Goal: Task Accomplishment & Management: Complete application form

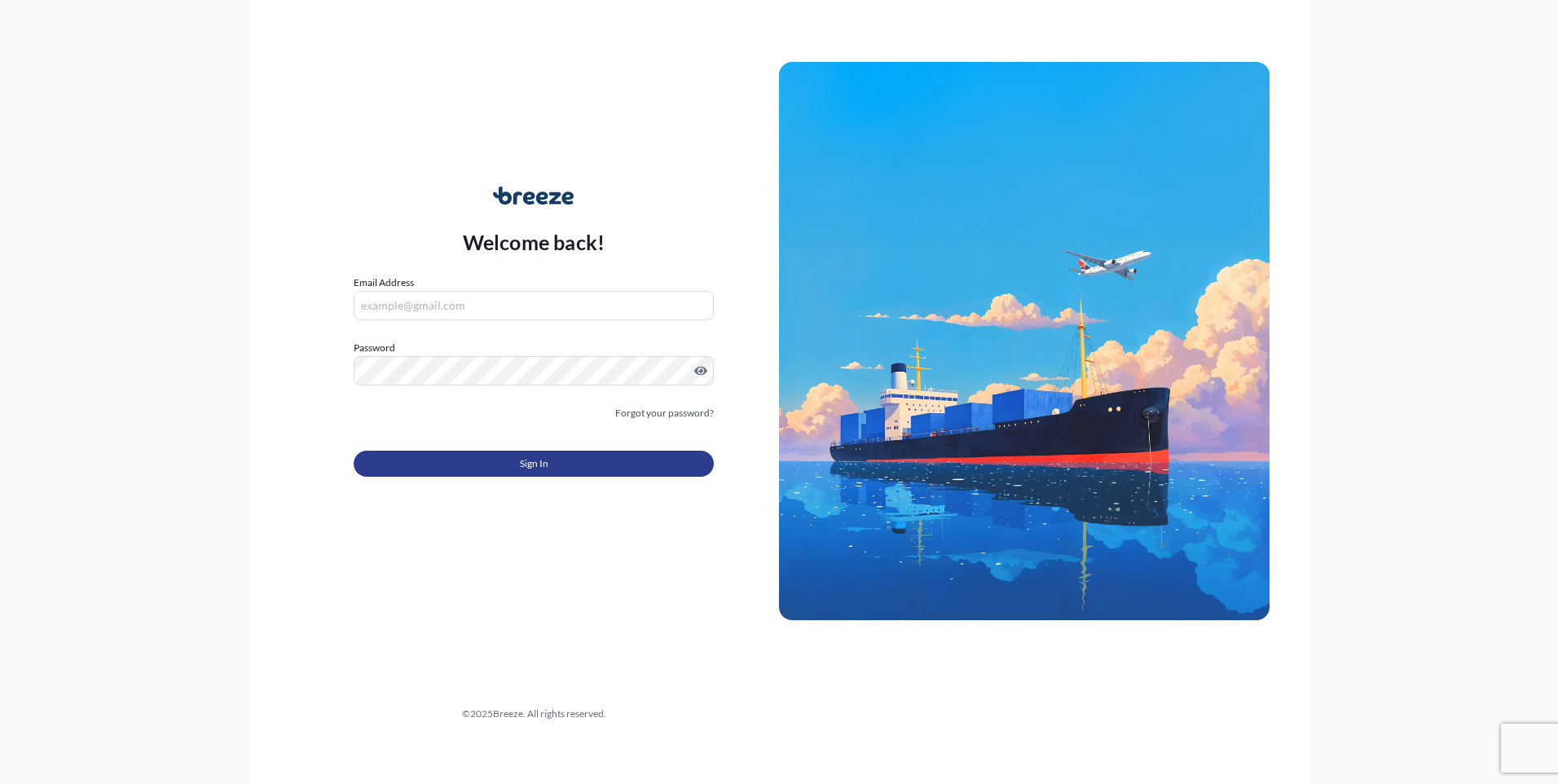
type input "[EMAIL_ADDRESS][DOMAIN_NAME]"
click at [465, 466] on button "Sign In" at bounding box center [533, 464] width 360 height 26
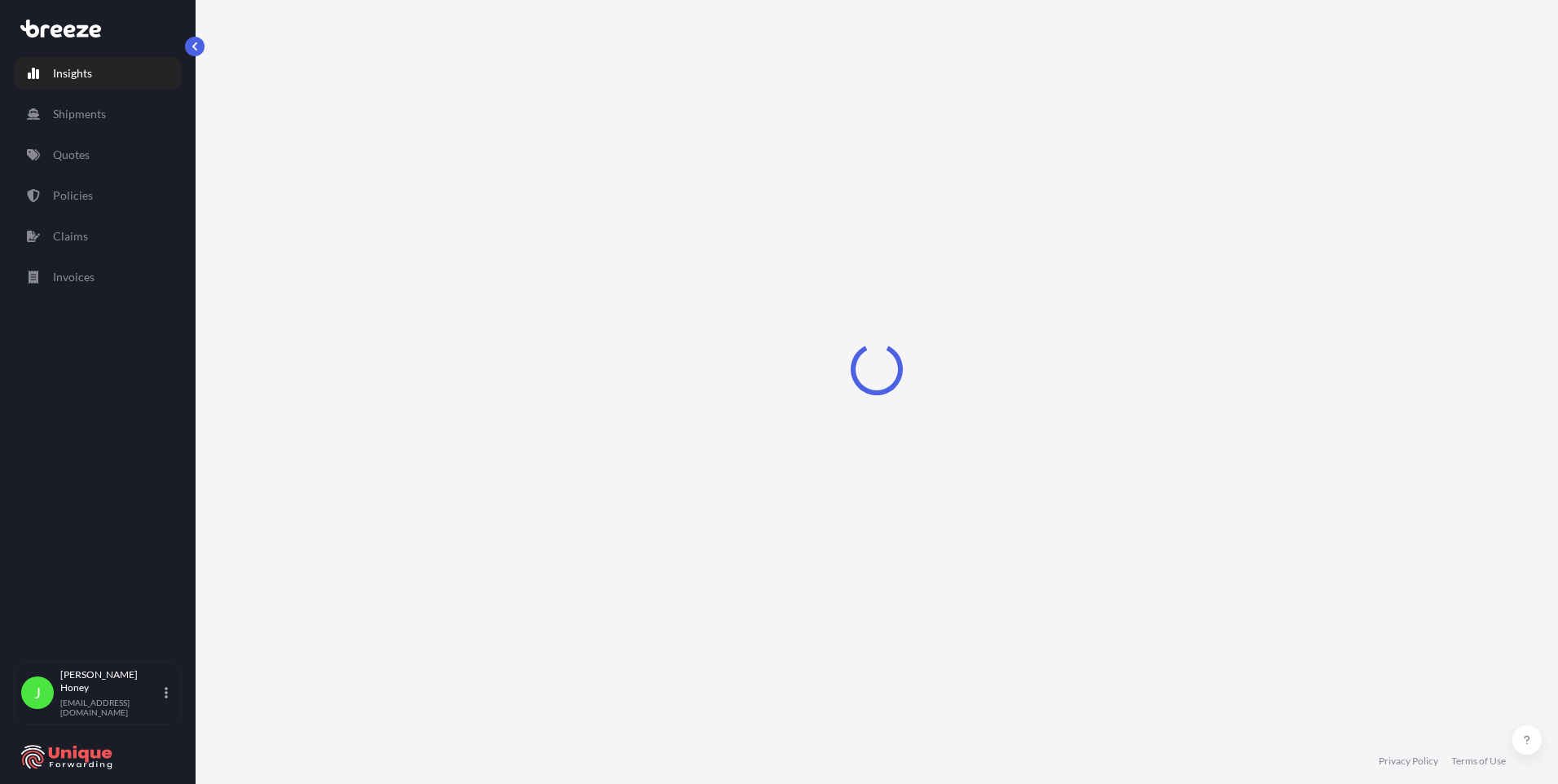
select select "2025"
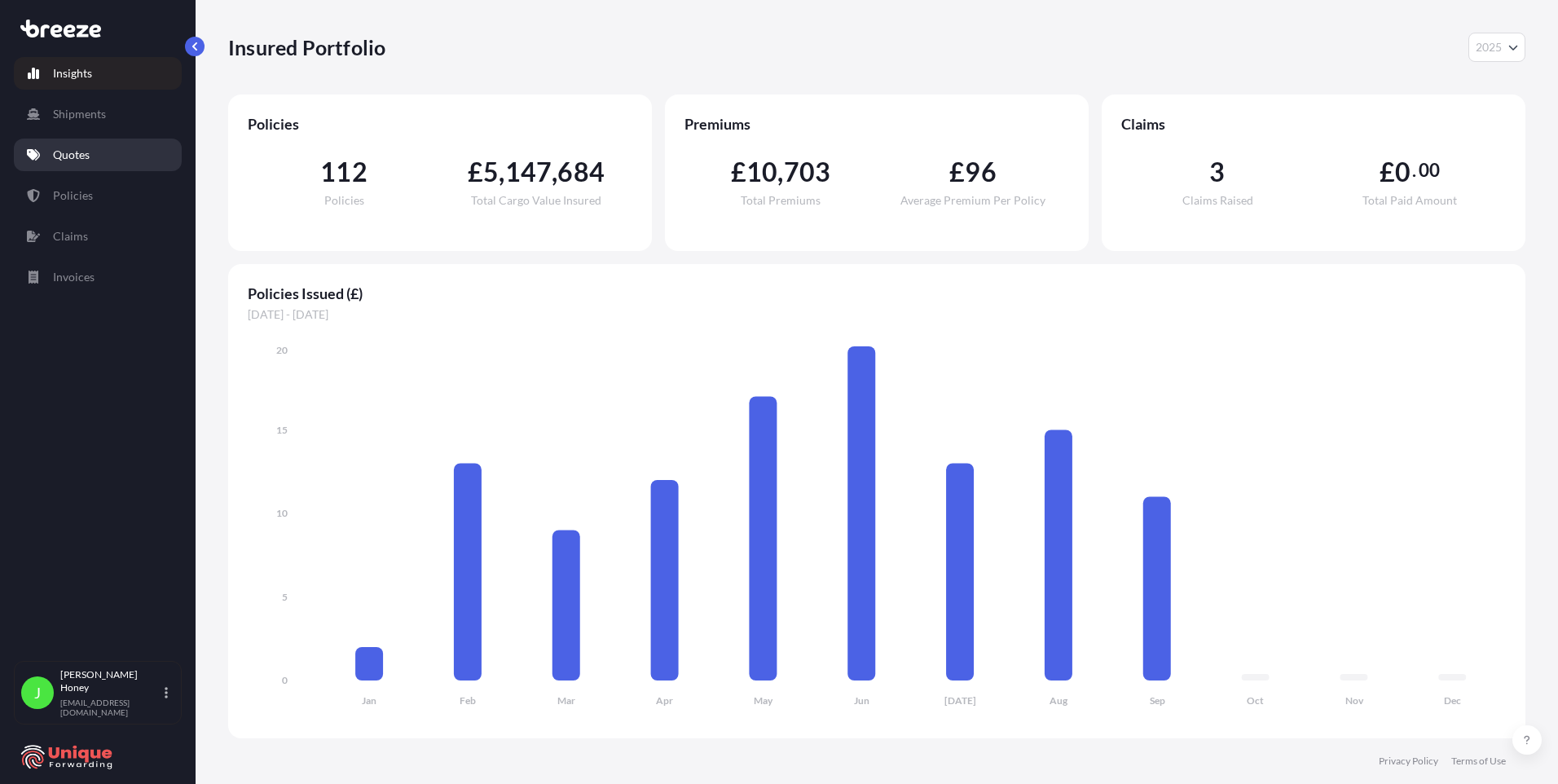
click at [78, 159] on p "Quotes" at bounding box center [72, 155] width 37 height 17
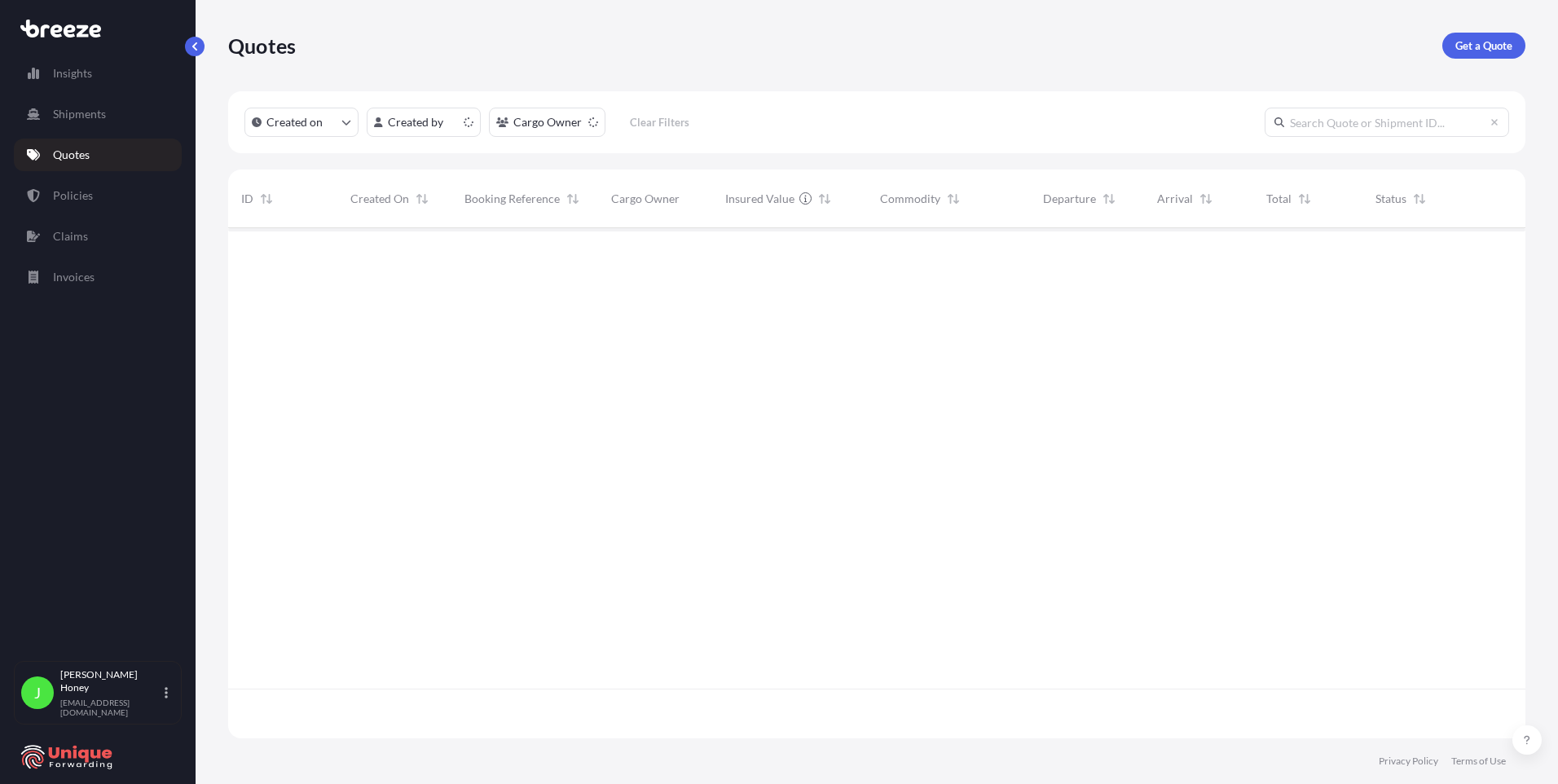
scroll to position [507, 1285]
click at [448, 129] on html "Insights Shipments Quotes Policies Claims Invoices J [PERSON_NAME] [EMAIL_ADDRE…" at bounding box center [779, 392] width 1558 height 784
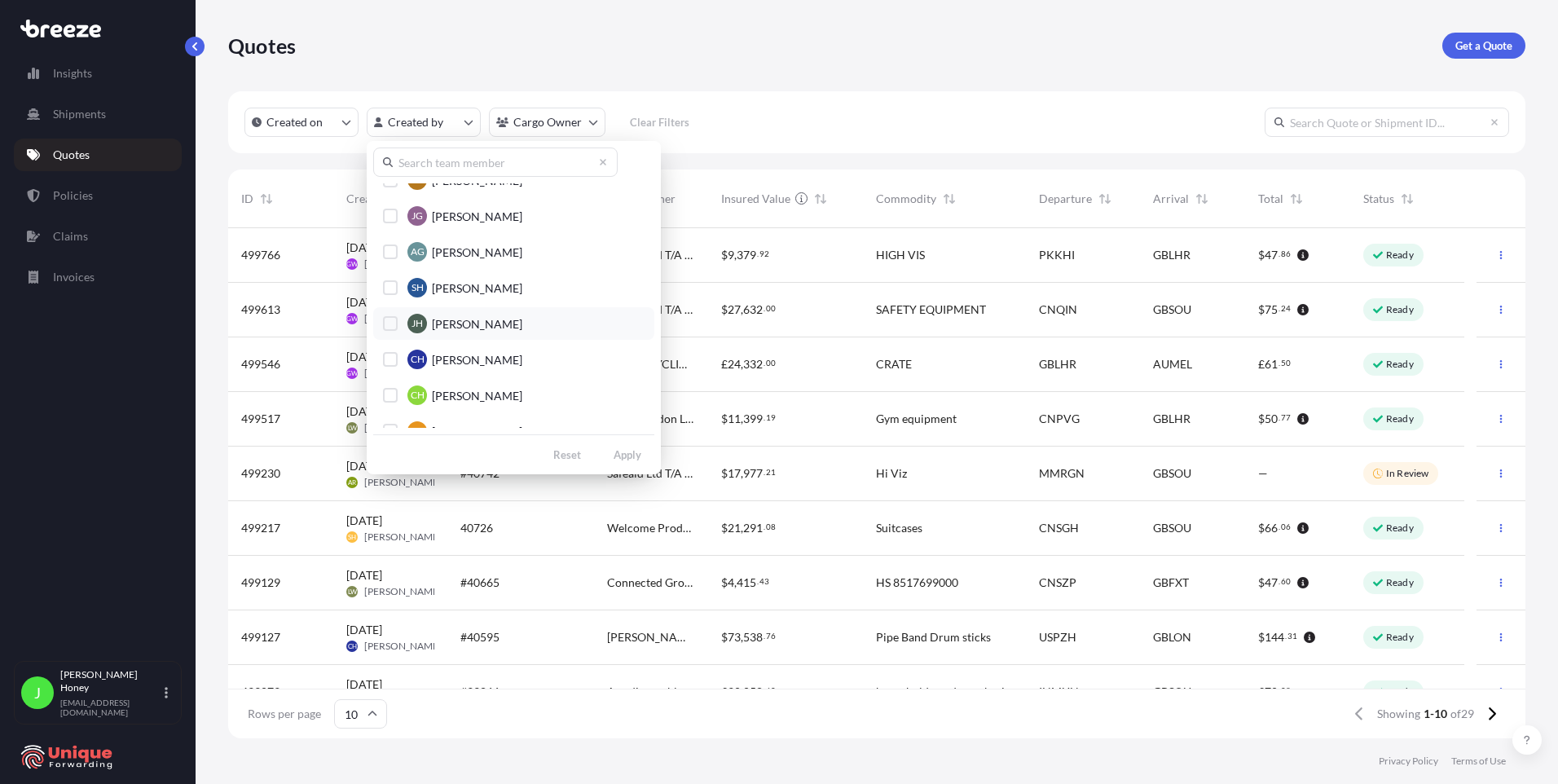
scroll to position [244, 0]
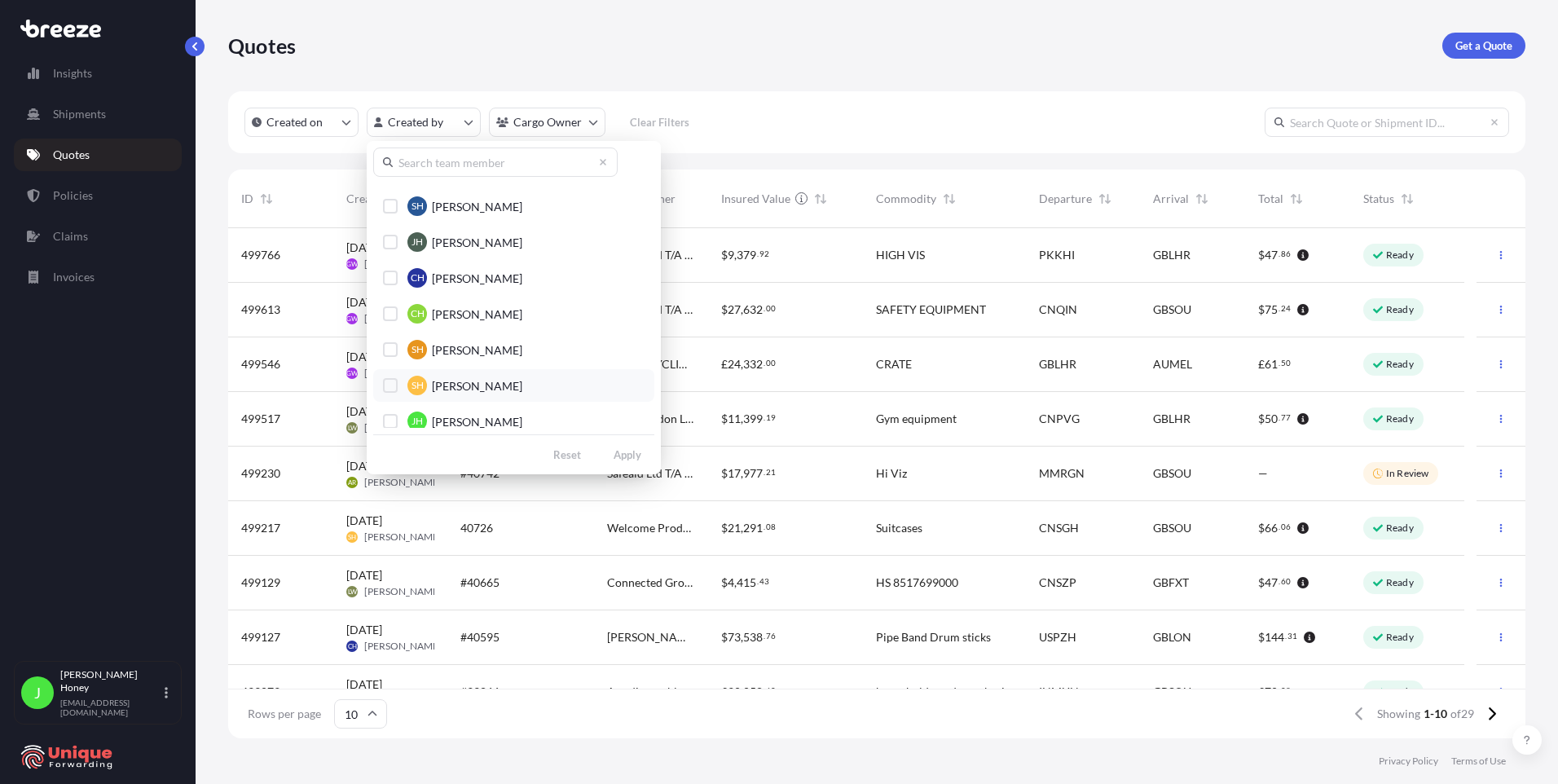
click at [387, 384] on div "Select Option" at bounding box center [390, 385] width 15 height 15
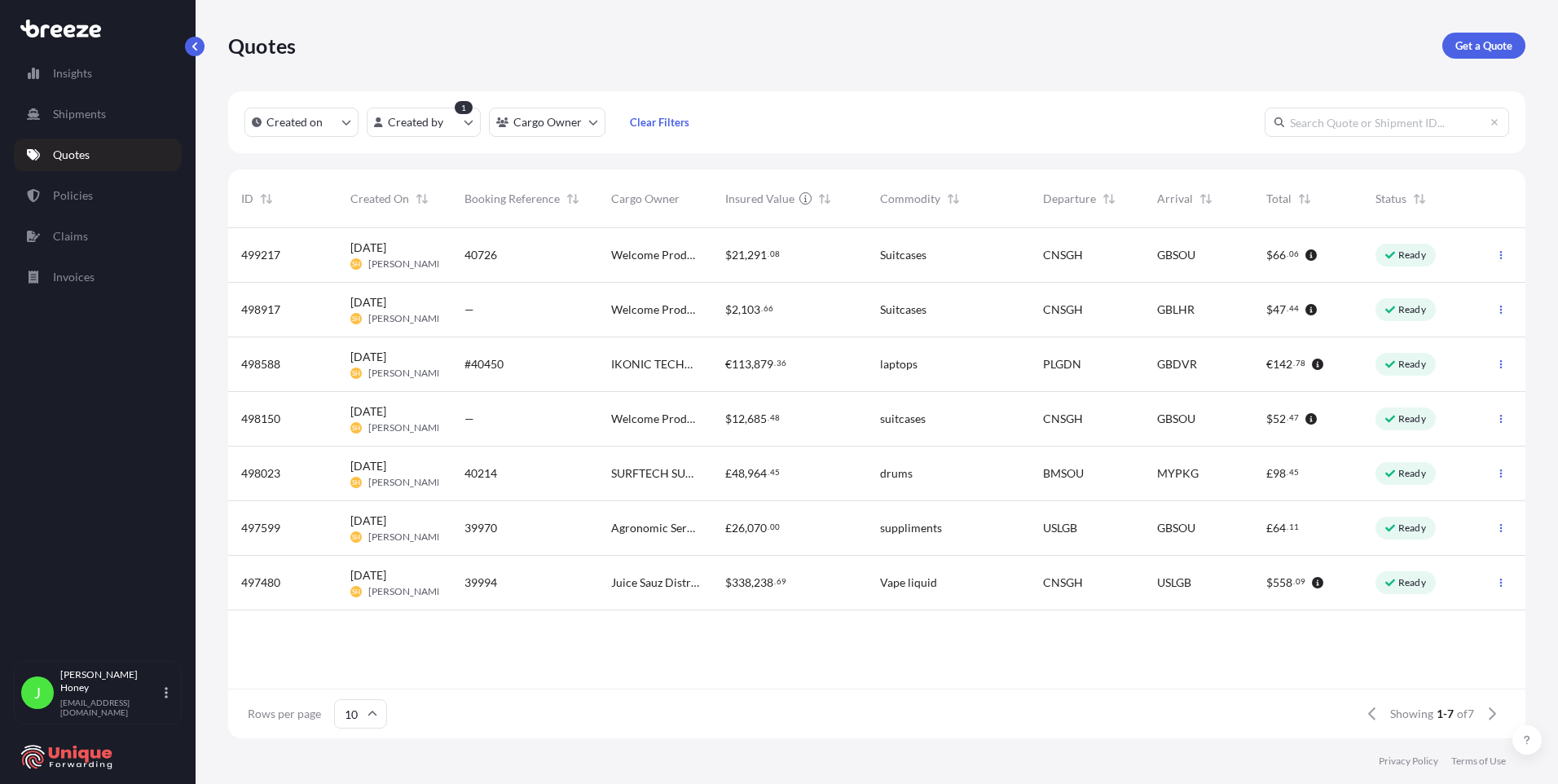
click at [675, 316] on span "Welcome Products LTD" at bounding box center [655, 309] width 88 height 17
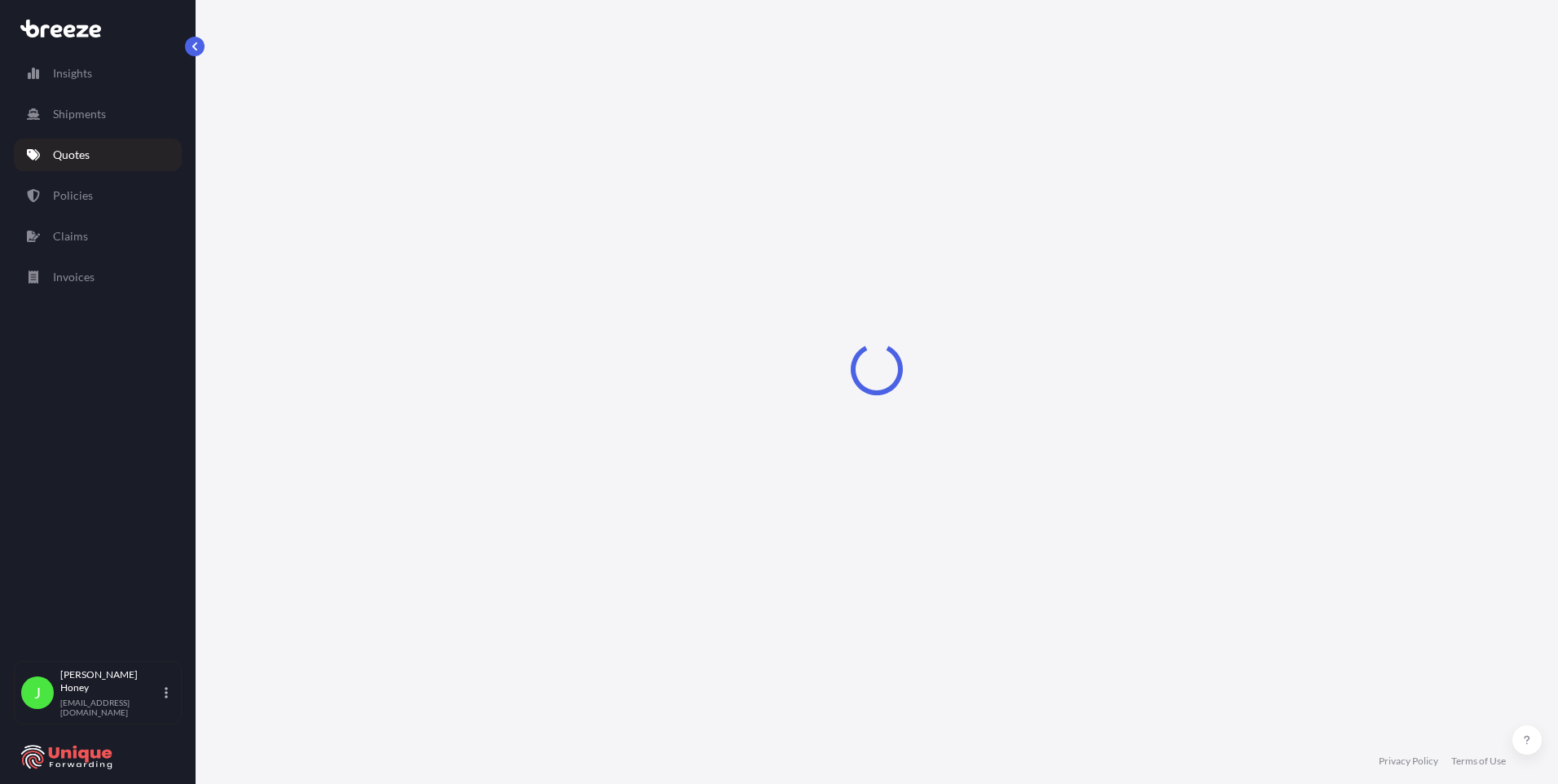
scroll to position [652, 0]
select select "Road"
select select "Air"
select select "Road"
select select "1"
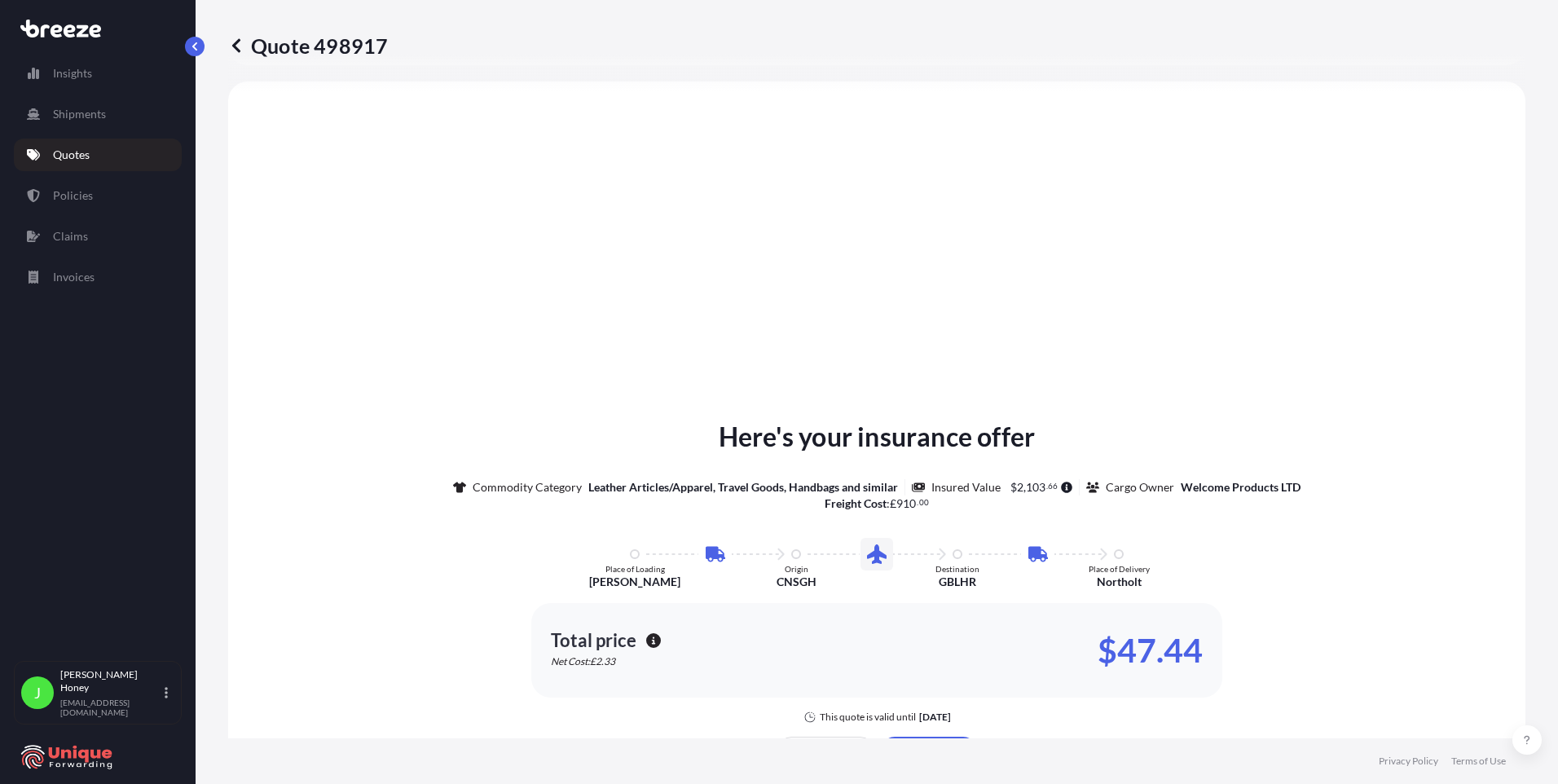
scroll to position [1117, 0]
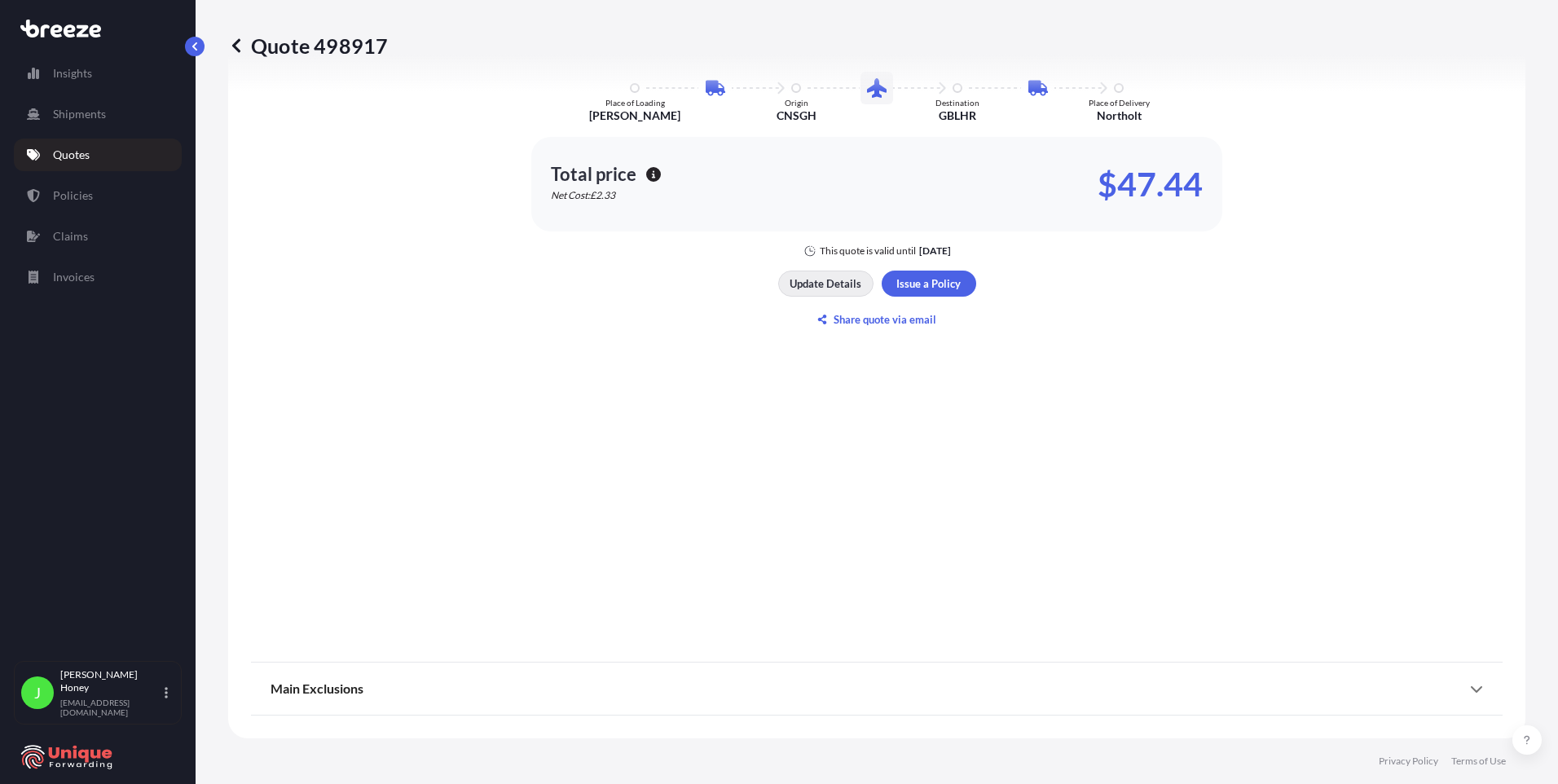
click at [824, 284] on p "Update Details" at bounding box center [825, 284] width 72 height 17
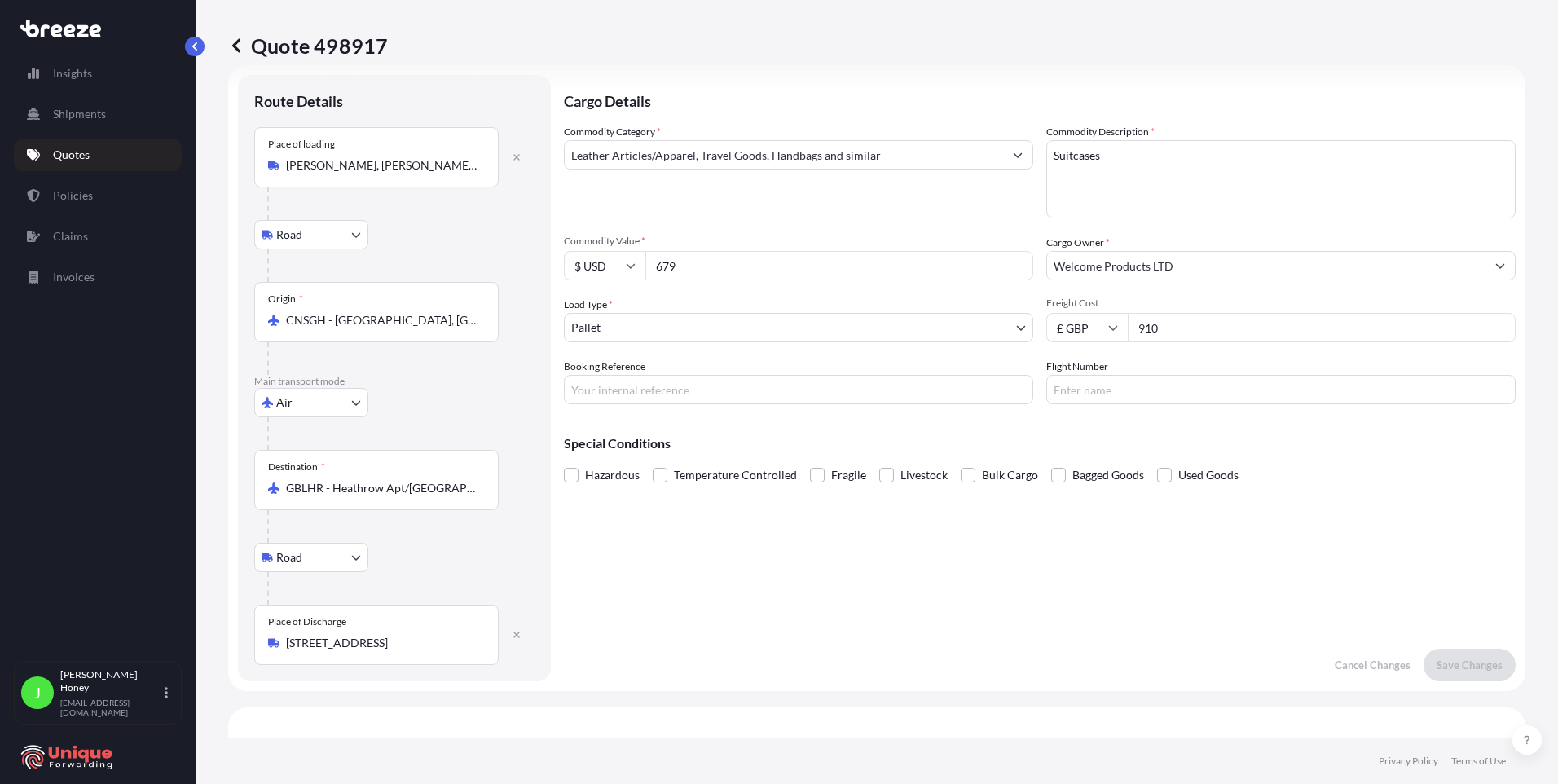
click at [607, 391] on input "Booking Reference" at bounding box center [798, 389] width 469 height 30
type input "FIA25002351"
click at [1139, 388] on input "Flight Number" at bounding box center [1281, 389] width 469 height 30
click at [1453, 667] on p "Save Changes" at bounding box center [1469, 664] width 66 height 17
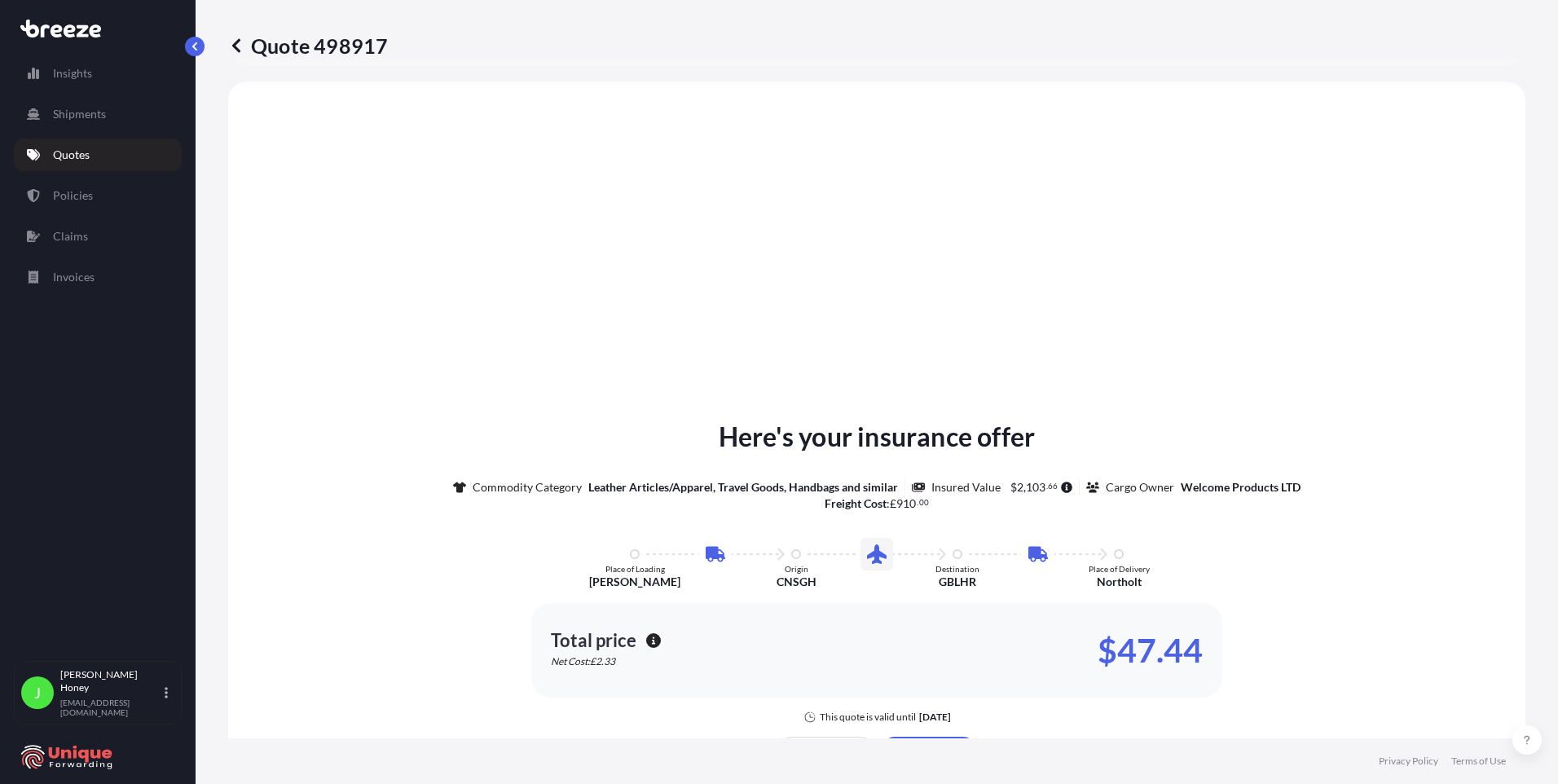
select select "Road"
select select "Air"
select select "Road"
select select "1"
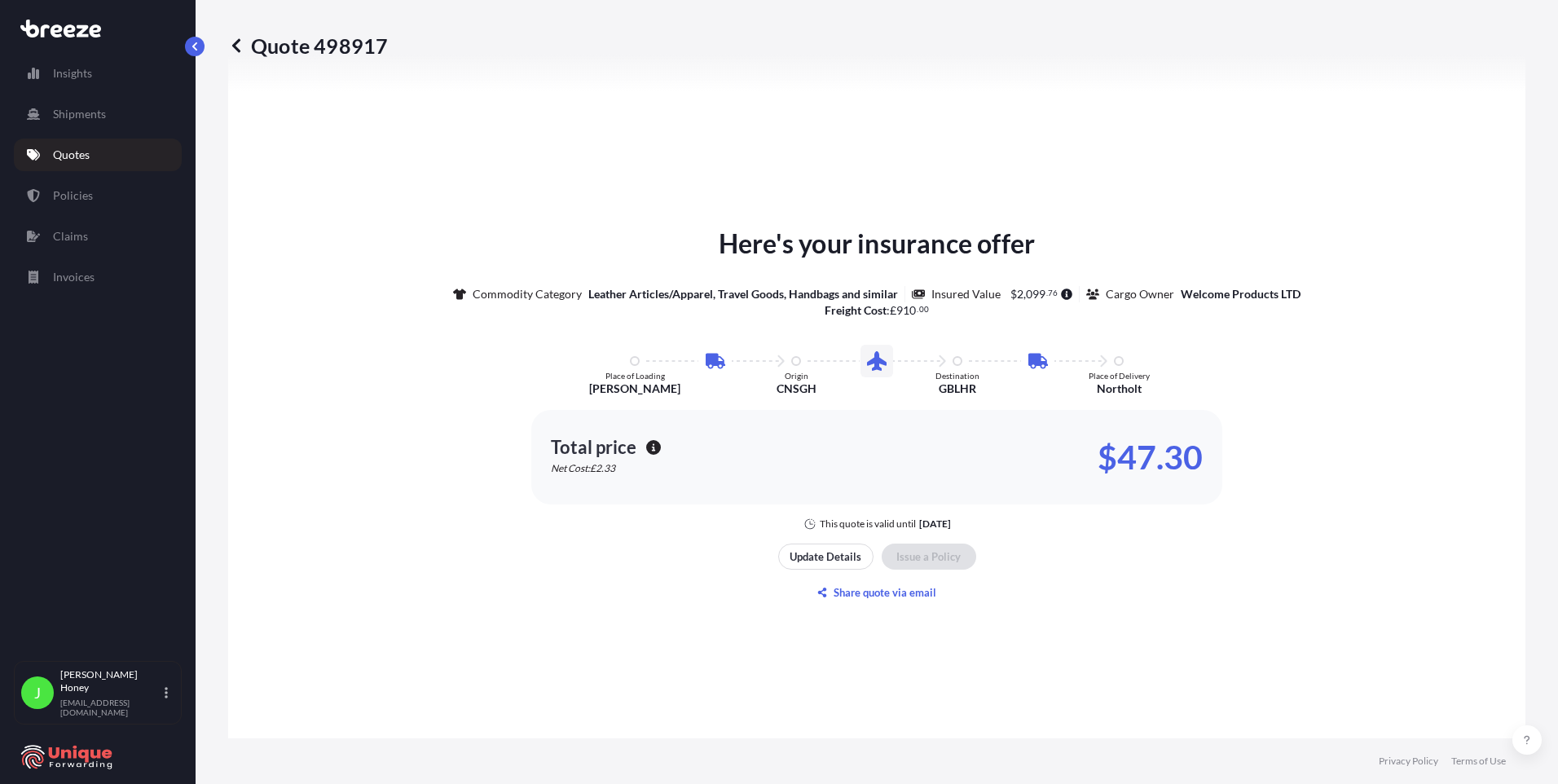
scroll to position [2174, 0]
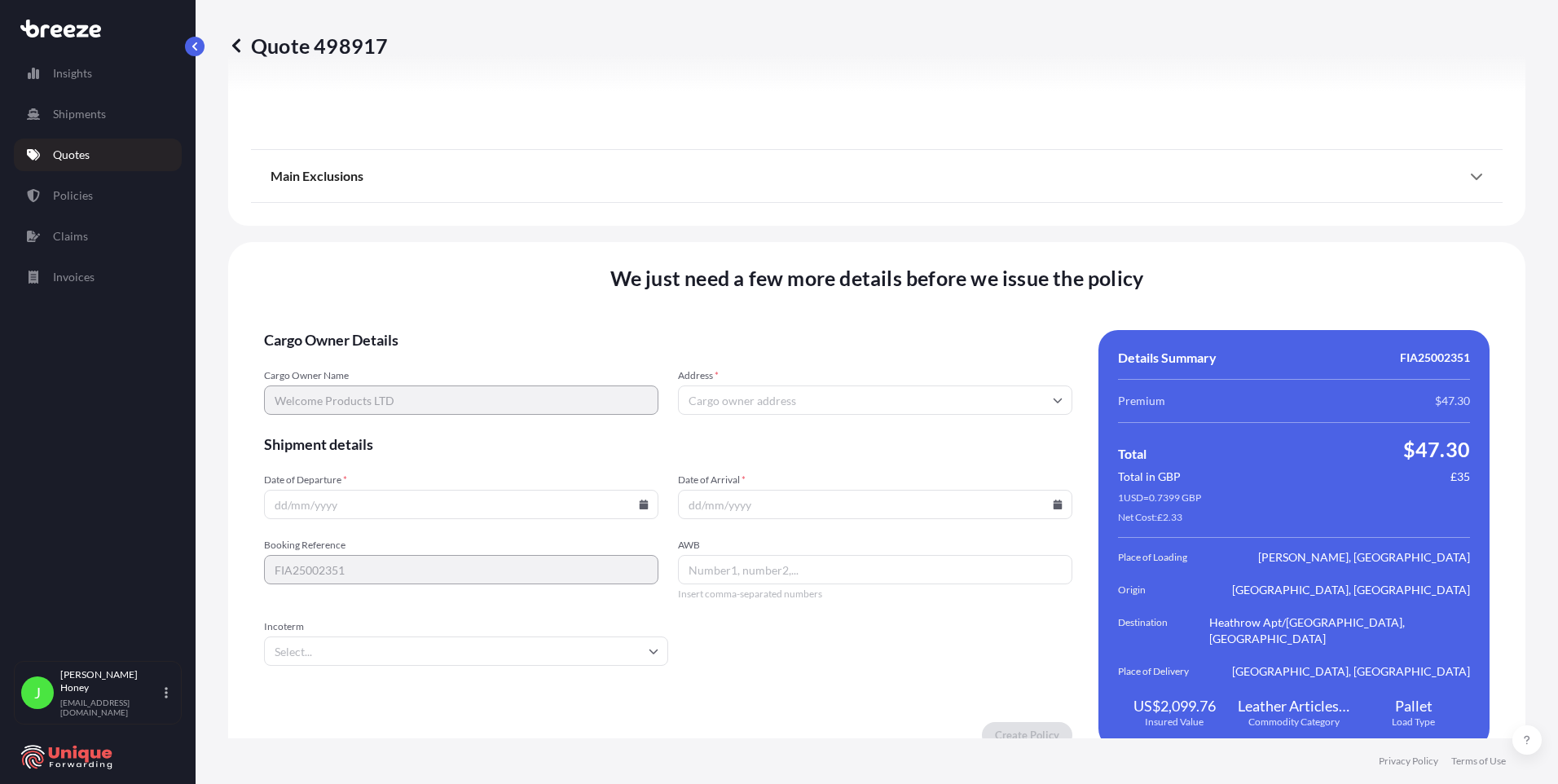
click at [833, 392] on input "Address *" at bounding box center [875, 400] width 395 height 30
click at [825, 388] on input "Address *" at bounding box center [875, 400] width 395 height 30
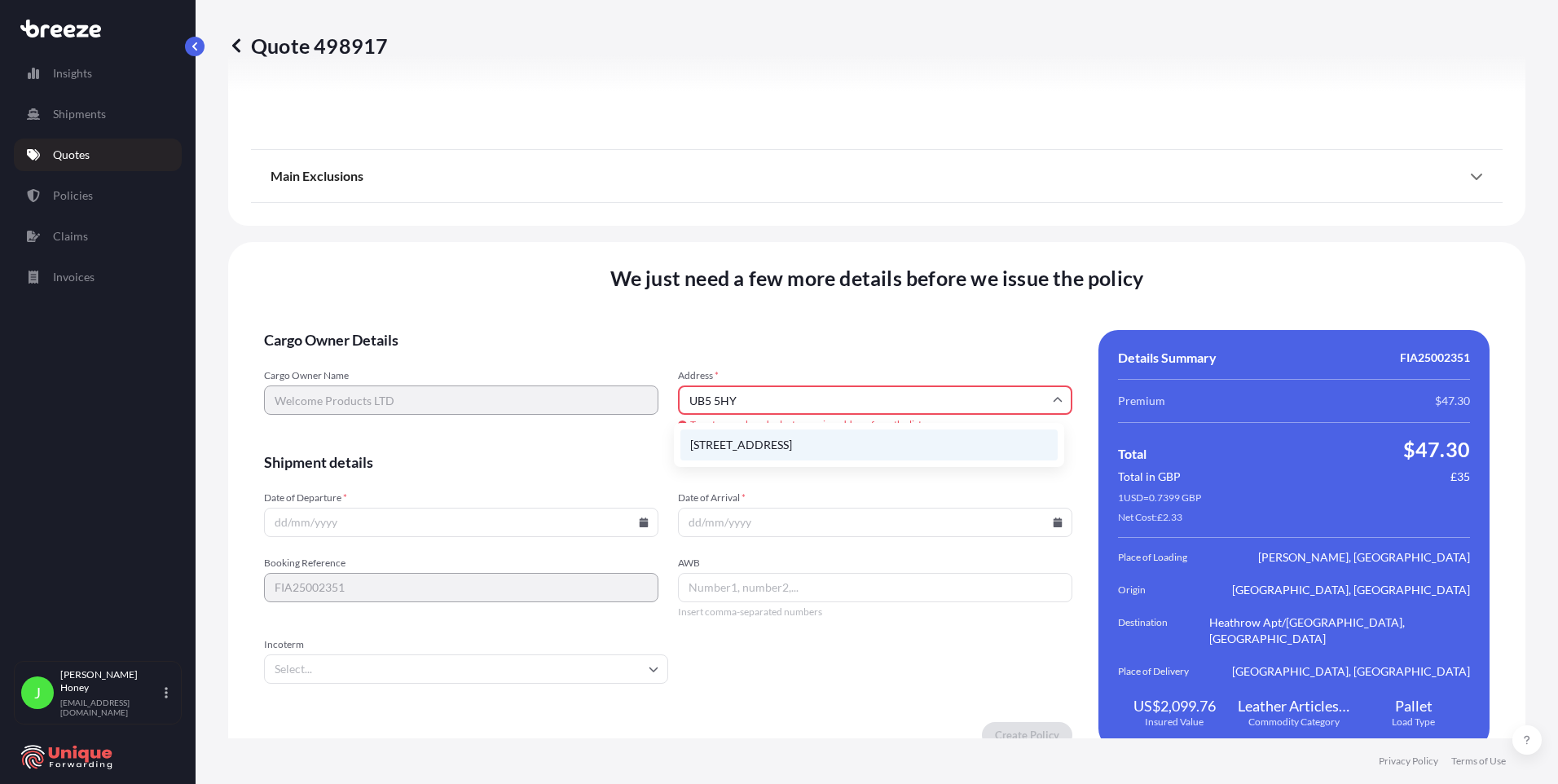
click at [810, 437] on li "[STREET_ADDRESS]" at bounding box center [868, 444] width 377 height 31
type input "[STREET_ADDRESS]"
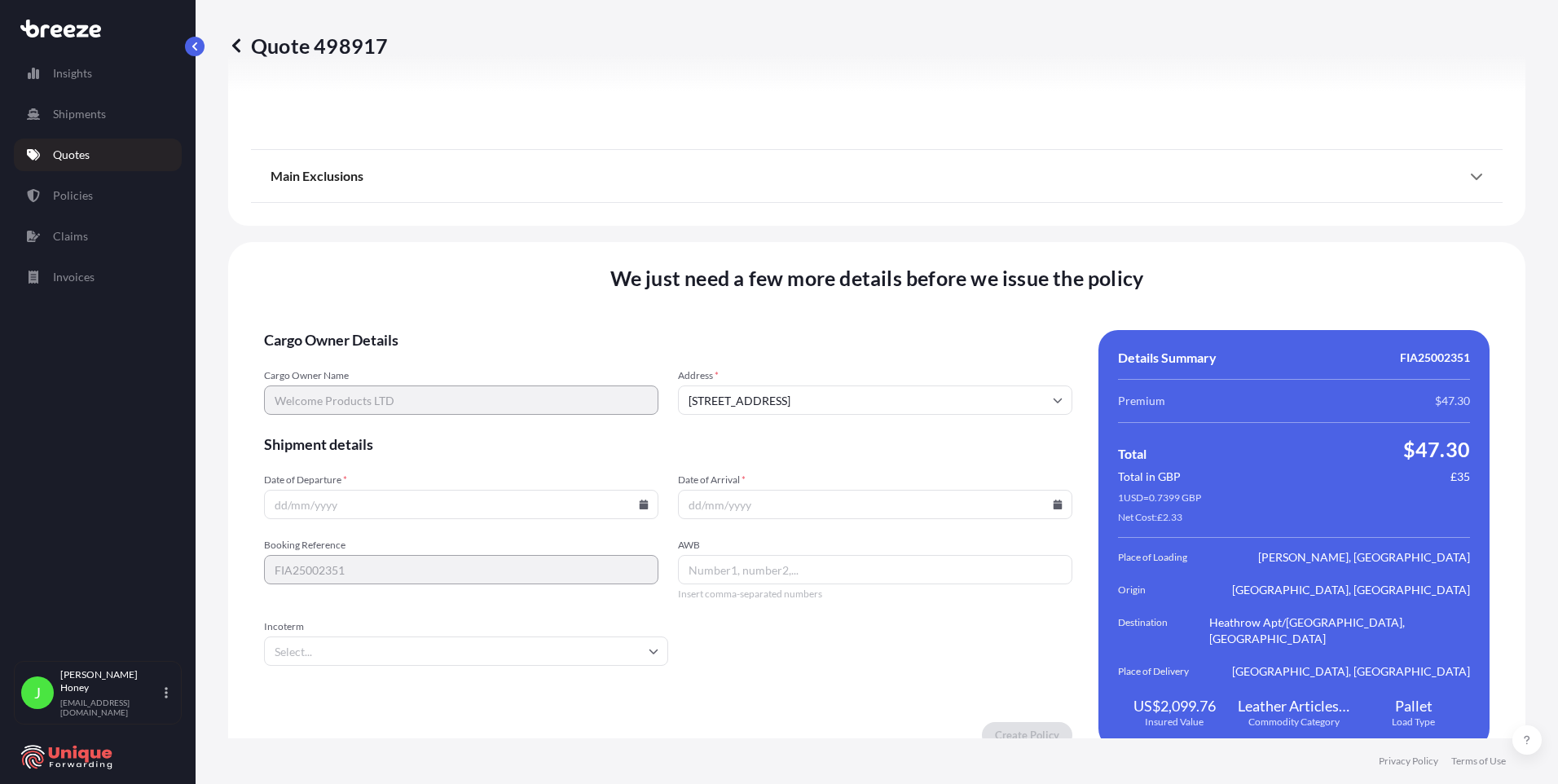
click at [397, 489] on input "Date of Departure *" at bounding box center [461, 504] width 395 height 30
click at [642, 500] on icon at bounding box center [644, 504] width 9 height 10
click at [424, 366] on button "24" at bounding box center [411, 368] width 26 height 26
type input "[DATE]"
click at [1054, 500] on icon at bounding box center [1058, 504] width 9 height 10
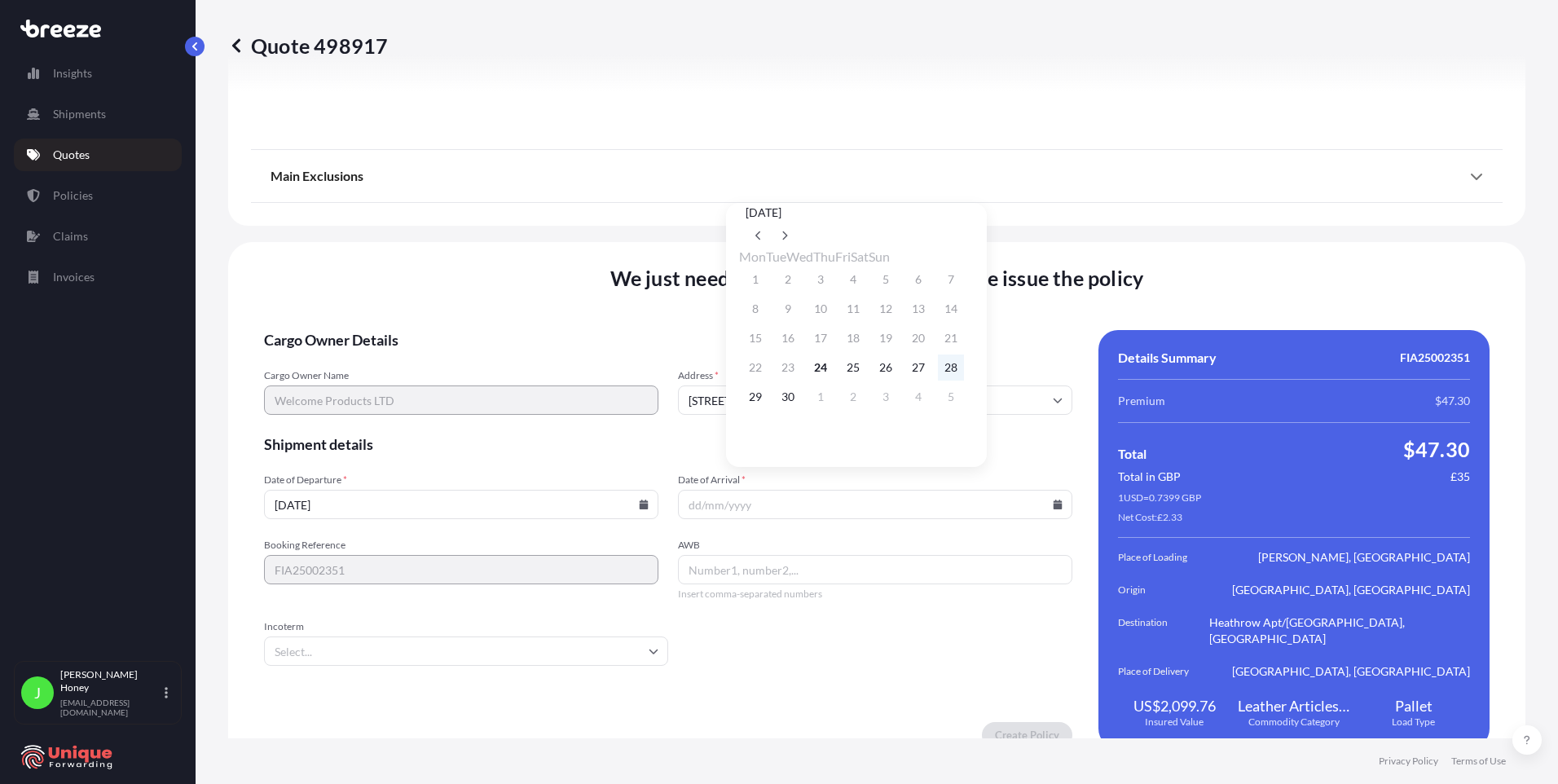
click at [964, 373] on button "28" at bounding box center [951, 368] width 26 height 26
type input "[DATE]"
click at [785, 556] on input "AWB" at bounding box center [875, 570] width 395 height 30
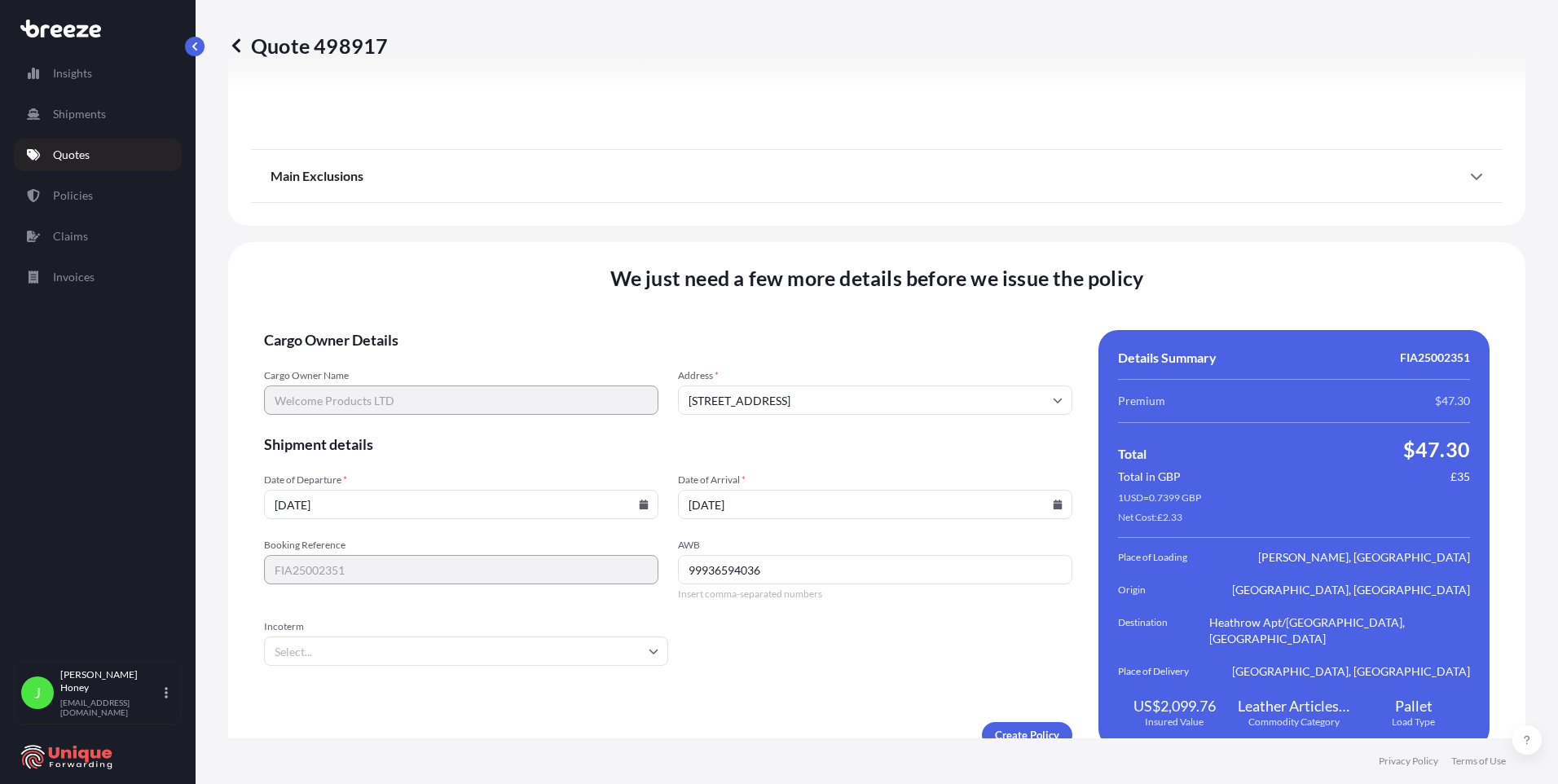
type input "99936594036"
click at [647, 636] on input "Incoterm" at bounding box center [467, 651] width 404 height 30
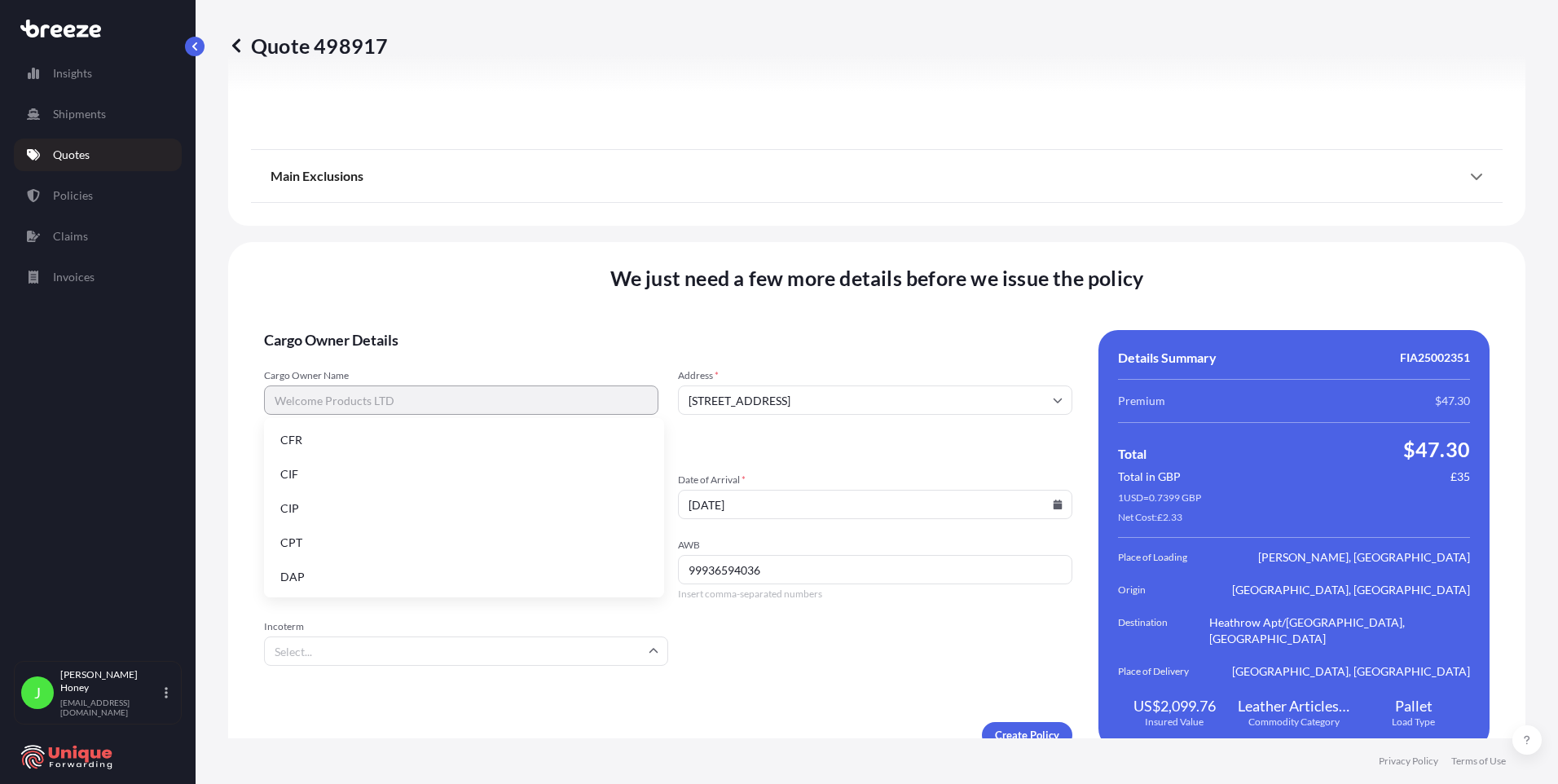
scroll to position [206, 0]
click at [350, 479] on li "EXW" at bounding box center [464, 472] width 387 height 31
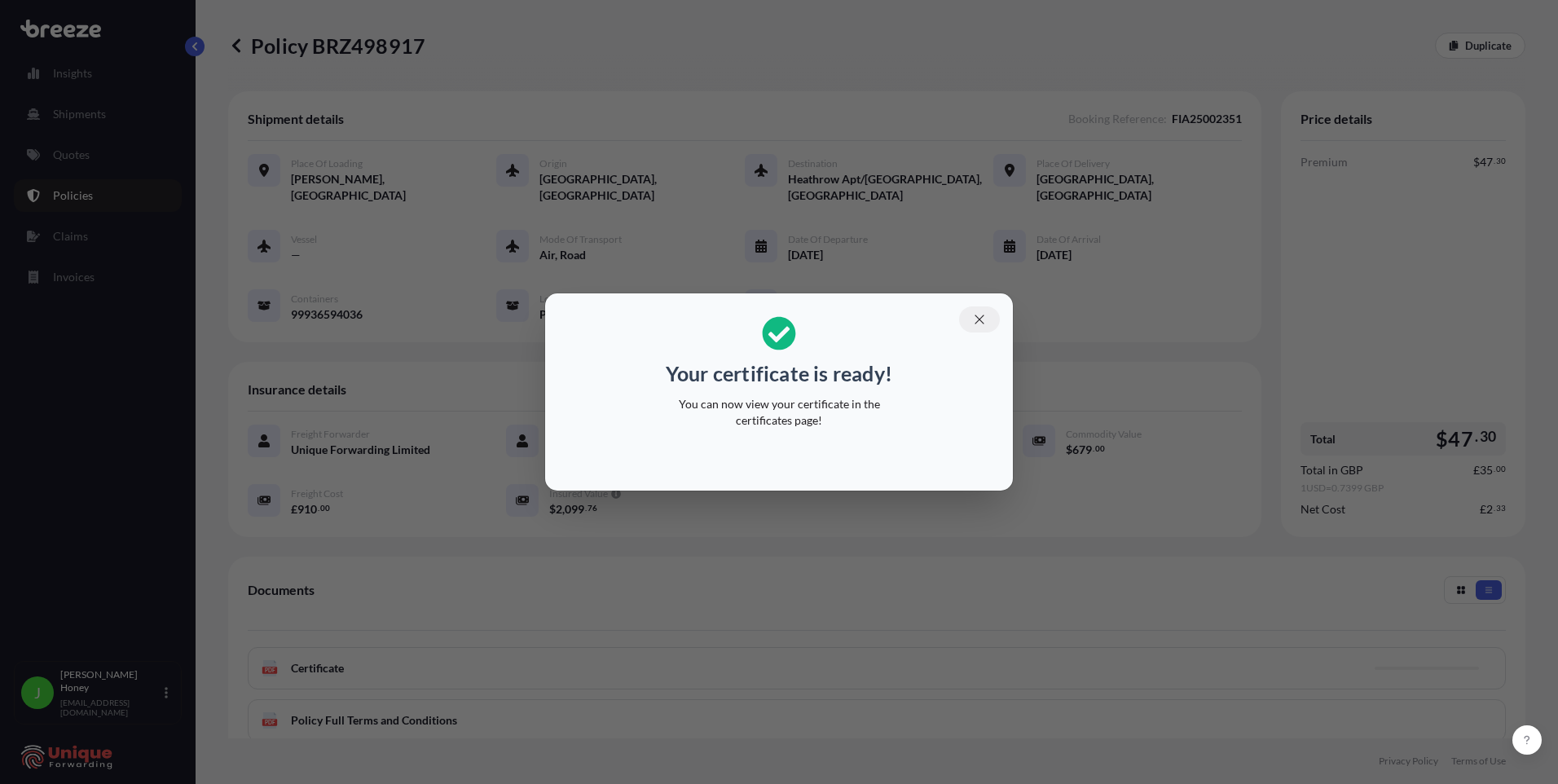
click at [978, 312] on icon "button" at bounding box center [979, 319] width 15 height 15
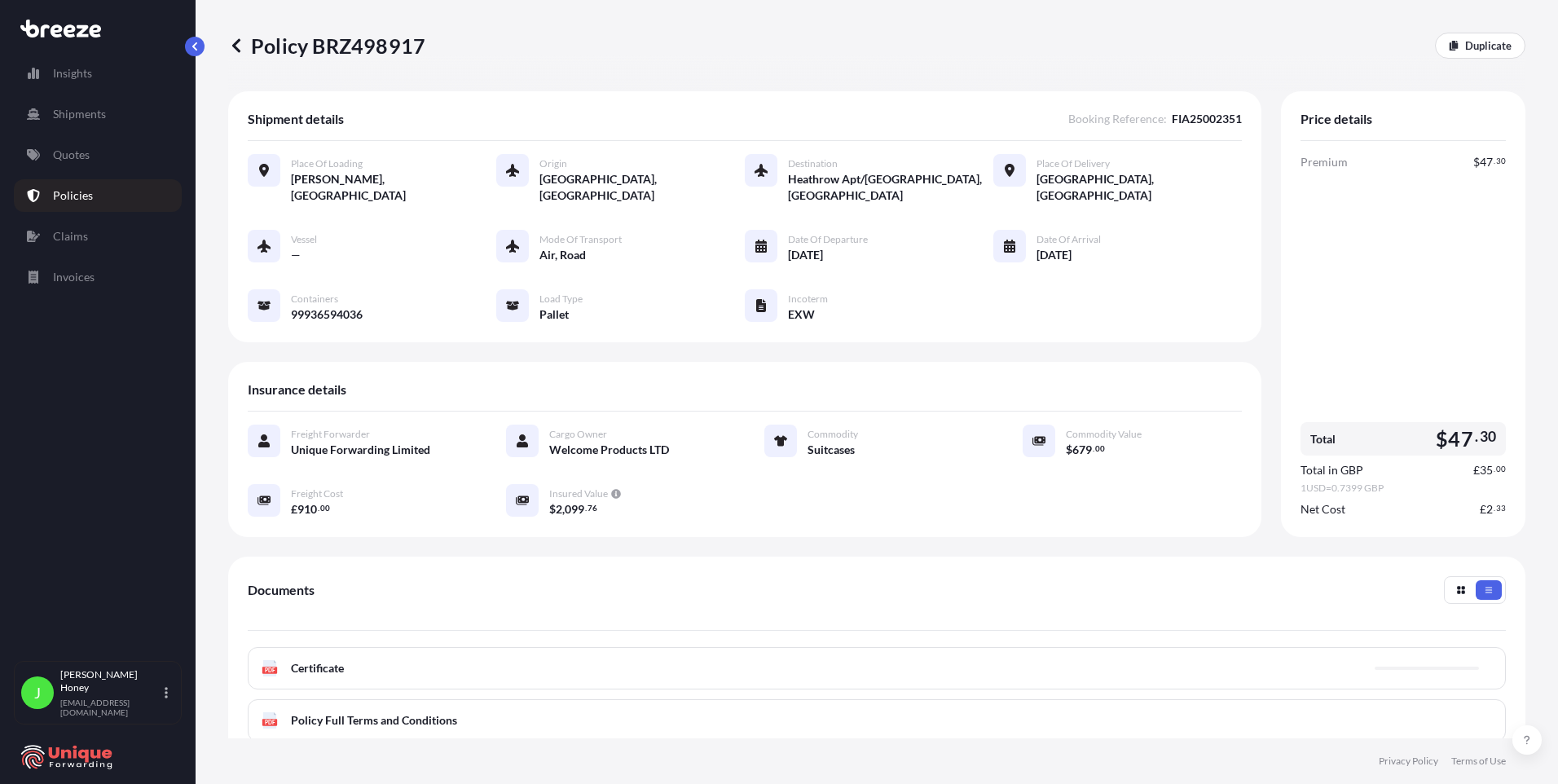
click at [508, 654] on div "PDF Certificate" at bounding box center [876, 668] width 1258 height 42
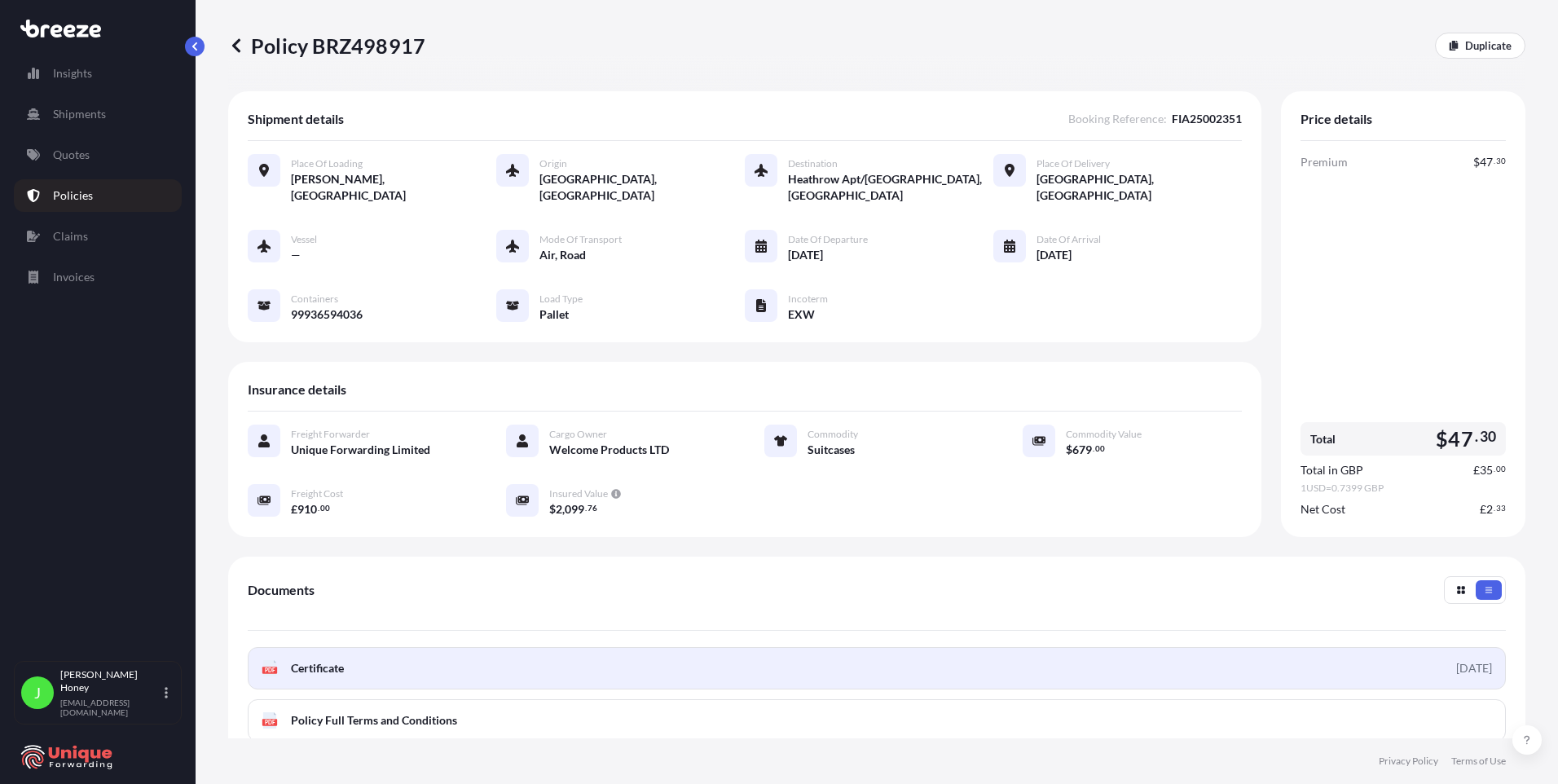
click at [312, 665] on span "Certificate" at bounding box center [317, 668] width 53 height 17
